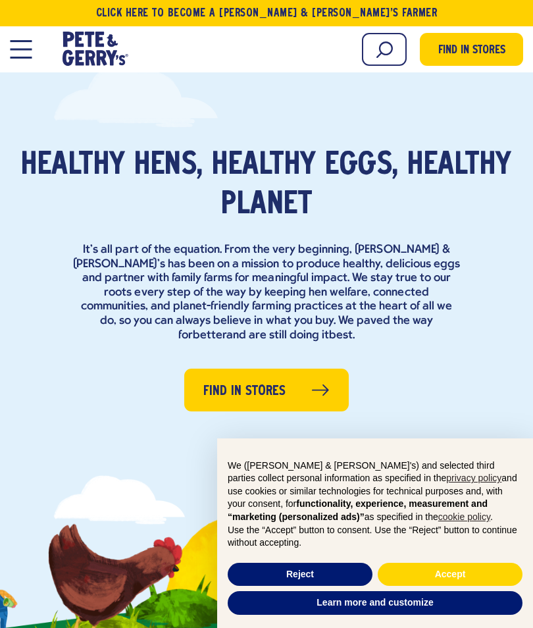
scroll to position [332, 0]
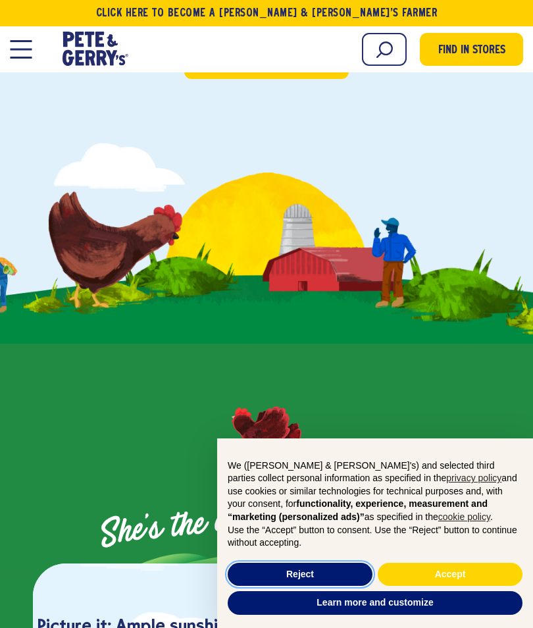
click at [318, 586] on button "Reject" at bounding box center [300, 574] width 145 height 24
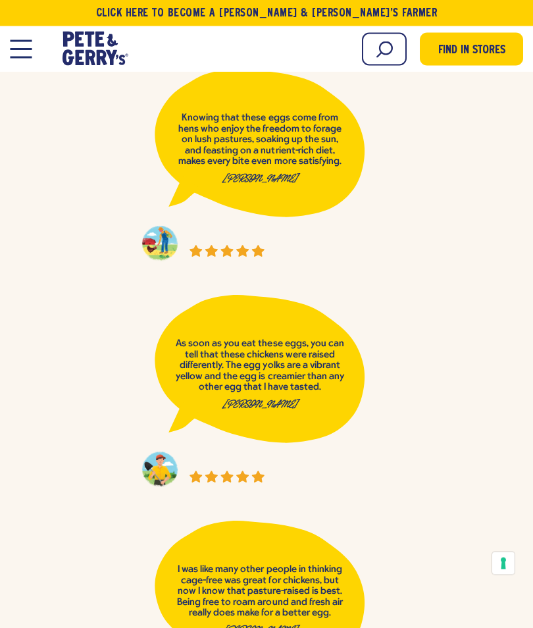
scroll to position [0, 0]
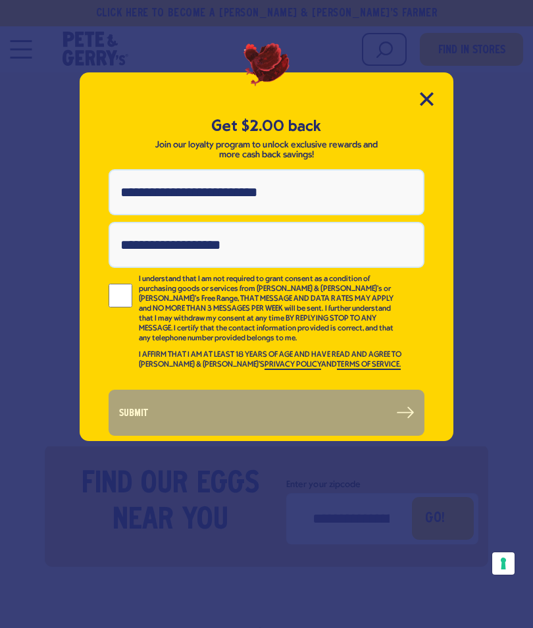
click at [430, 93] on icon "Close Modal" at bounding box center [427, 99] width 14 height 14
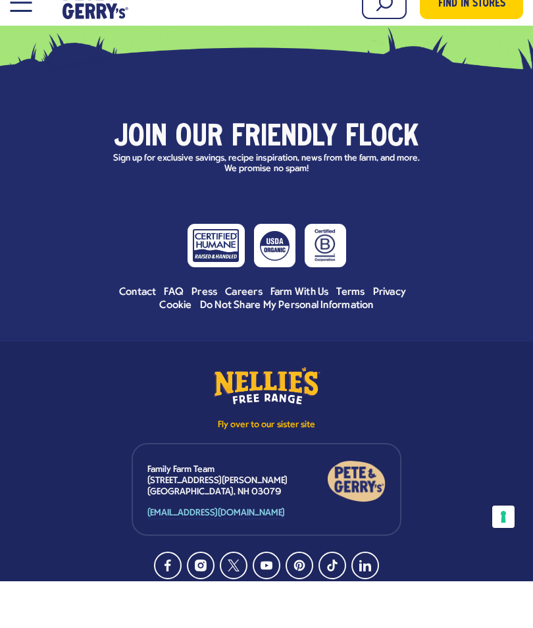
scroll to position [5759, 0]
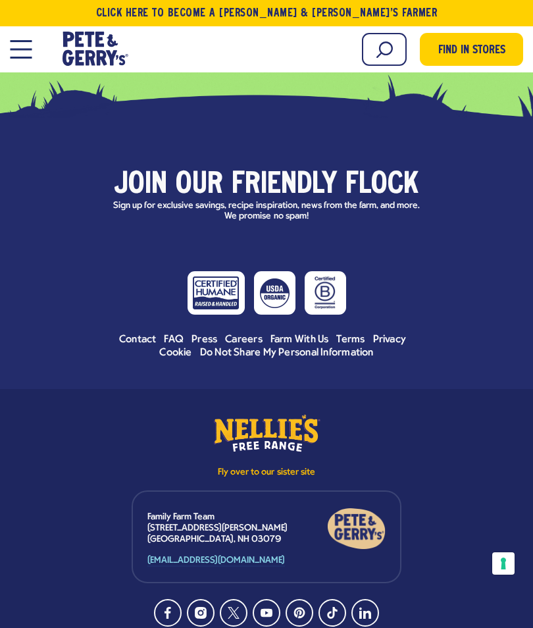
click at [134, 334] on span "Contact" at bounding box center [137, 339] width 37 height 11
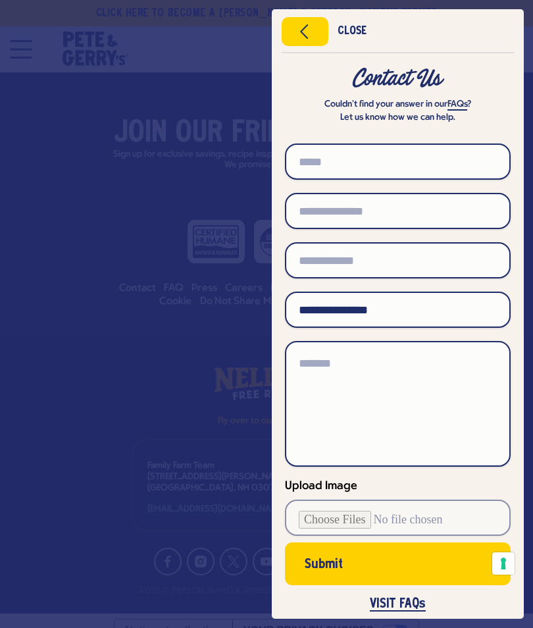
scroll to position [5816, 0]
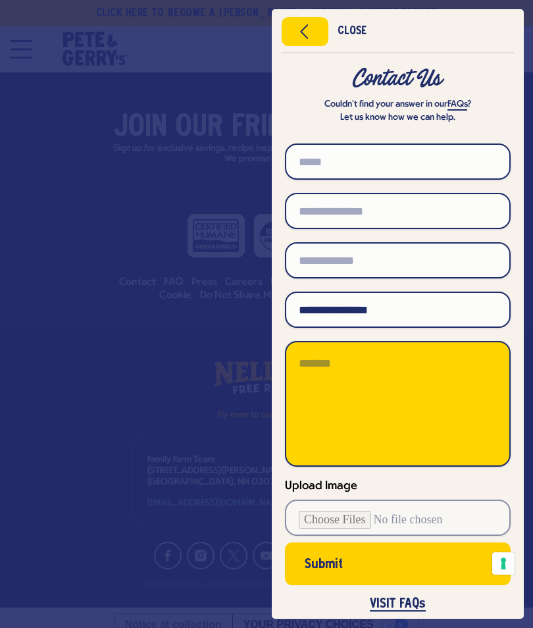
click at [445, 376] on textarea at bounding box center [398, 404] width 226 height 126
click at [420, 356] on textarea at bounding box center [398, 404] width 226 height 126
paste textarea "**********"
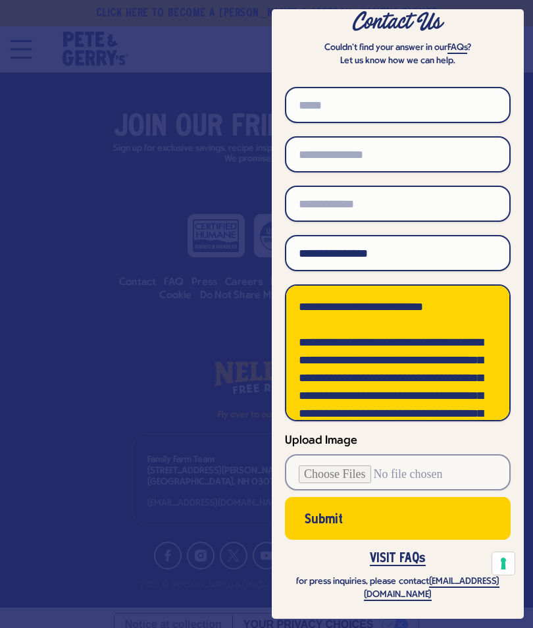
scroll to position [0, 0]
click at [429, 305] on textarea at bounding box center [398, 352] width 226 height 137
click at [355, 384] on textarea at bounding box center [398, 352] width 226 height 137
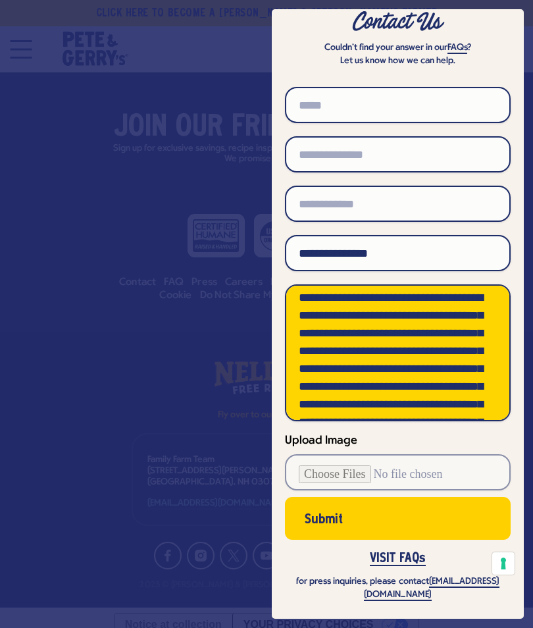
scroll to position [216, 0]
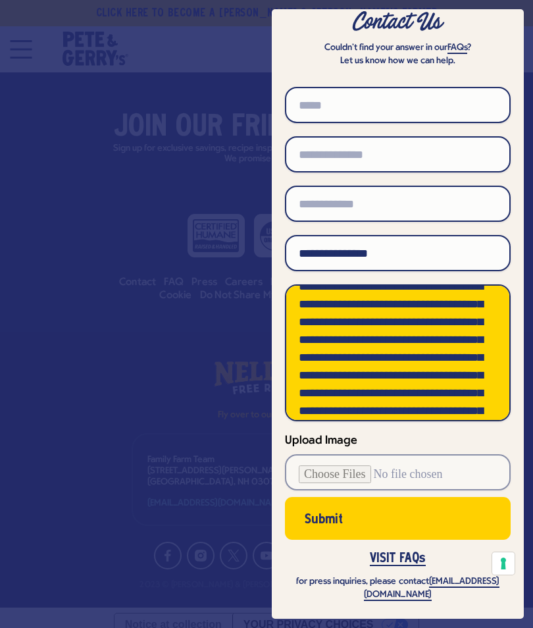
click at [313, 374] on textarea at bounding box center [398, 352] width 226 height 137
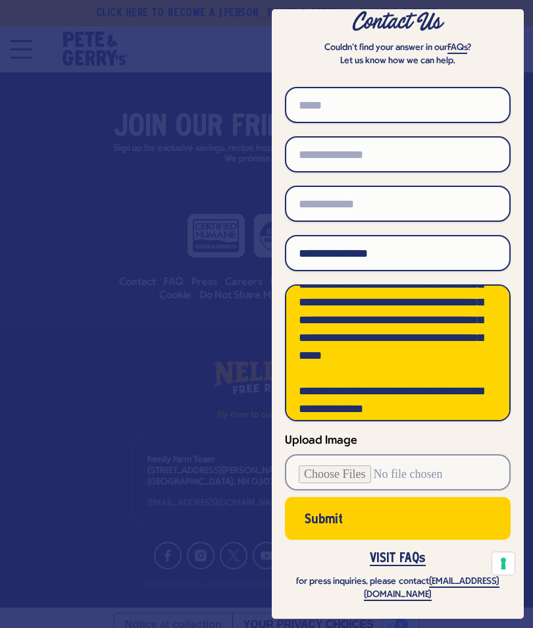
scroll to position [476, 0]
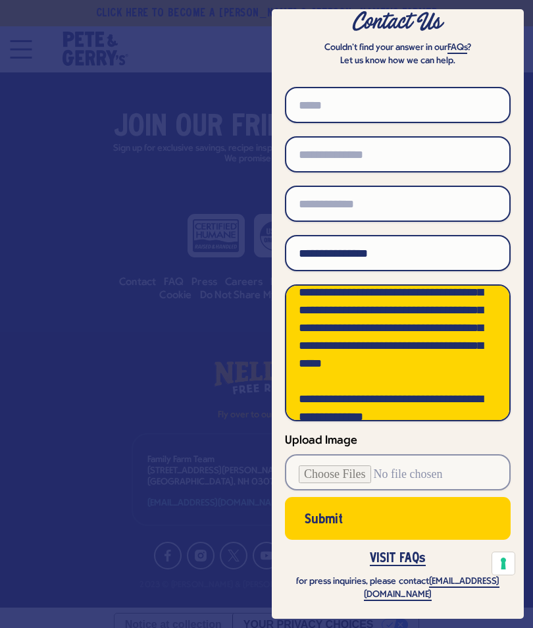
click at [408, 326] on textarea at bounding box center [398, 352] width 226 height 137
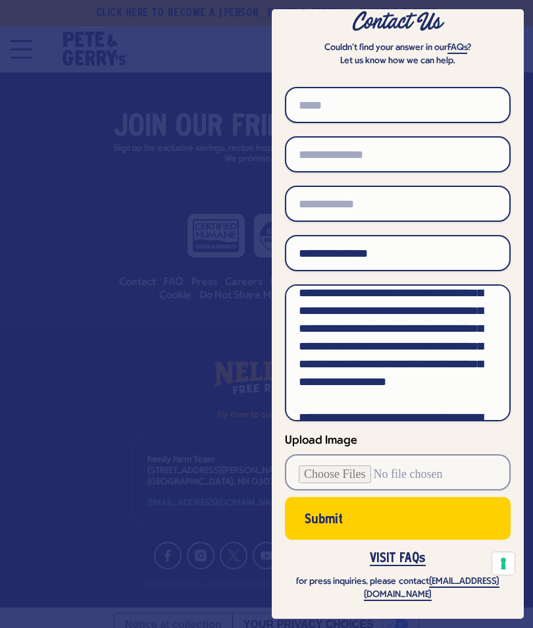
scroll to position [278, 0]
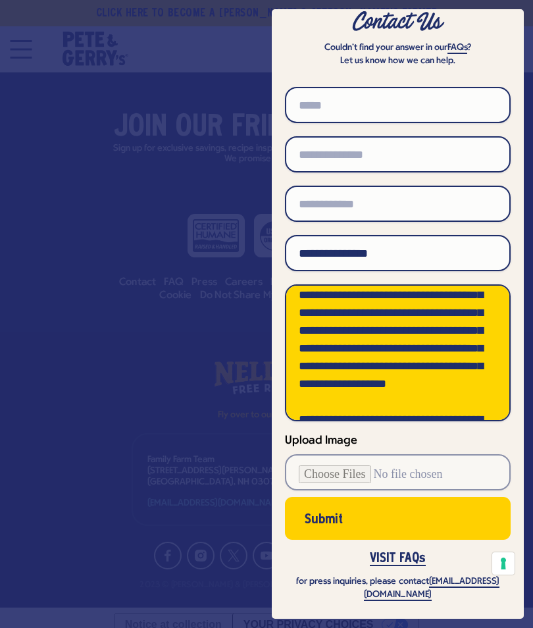
type textarea "**********"
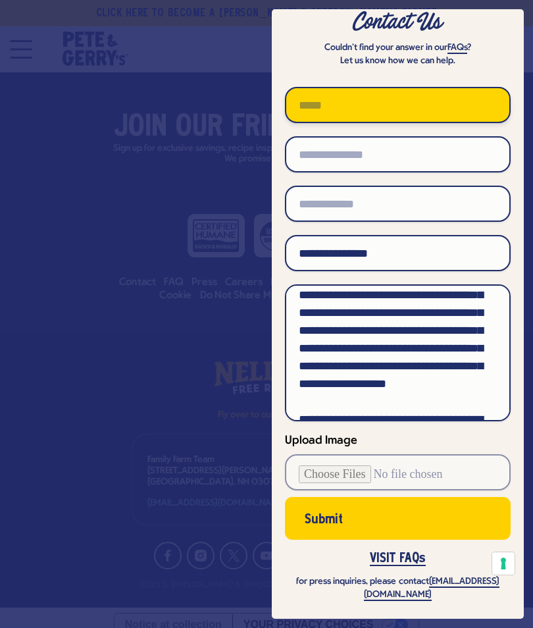
click at [443, 107] on input "text" at bounding box center [398, 105] width 226 height 36
type input "********"
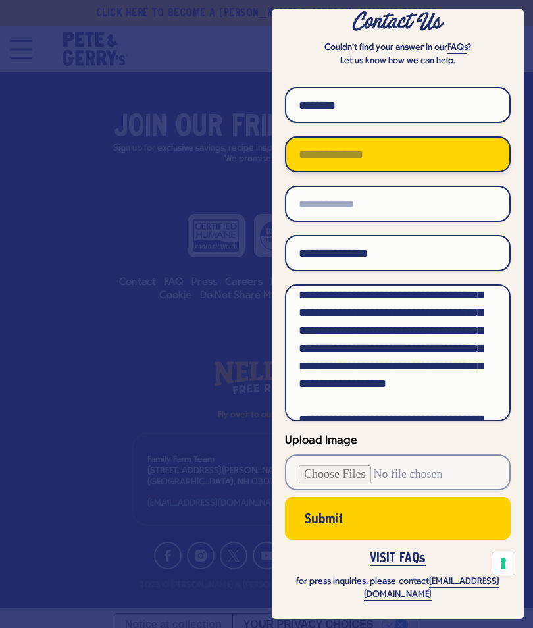
click at [426, 153] on input "text" at bounding box center [398, 154] width 226 height 36
click at [400, 146] on input "text" at bounding box center [398, 154] width 226 height 36
click at [394, 141] on input "text" at bounding box center [398, 154] width 226 height 36
paste input "**********"
type input "**********"
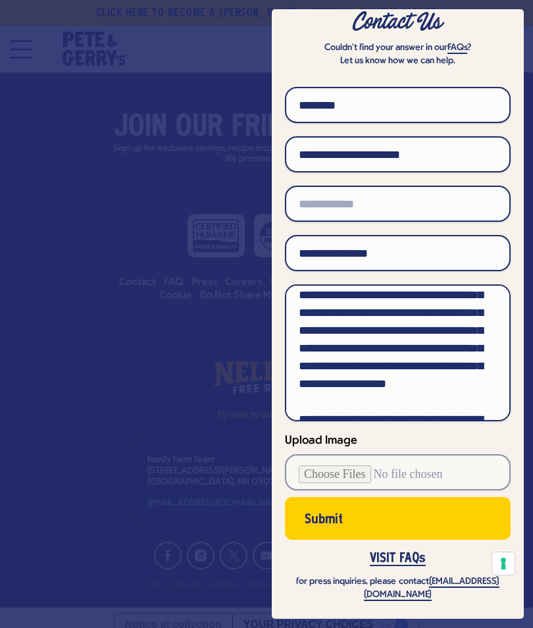
click at [438, 522] on button "Submit" at bounding box center [398, 518] width 226 height 43
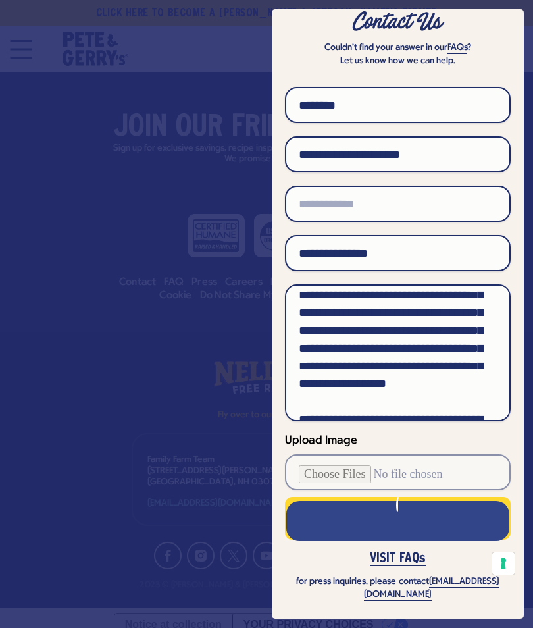
scroll to position [0, 0]
